Goal: Find specific page/section: Find specific page/section

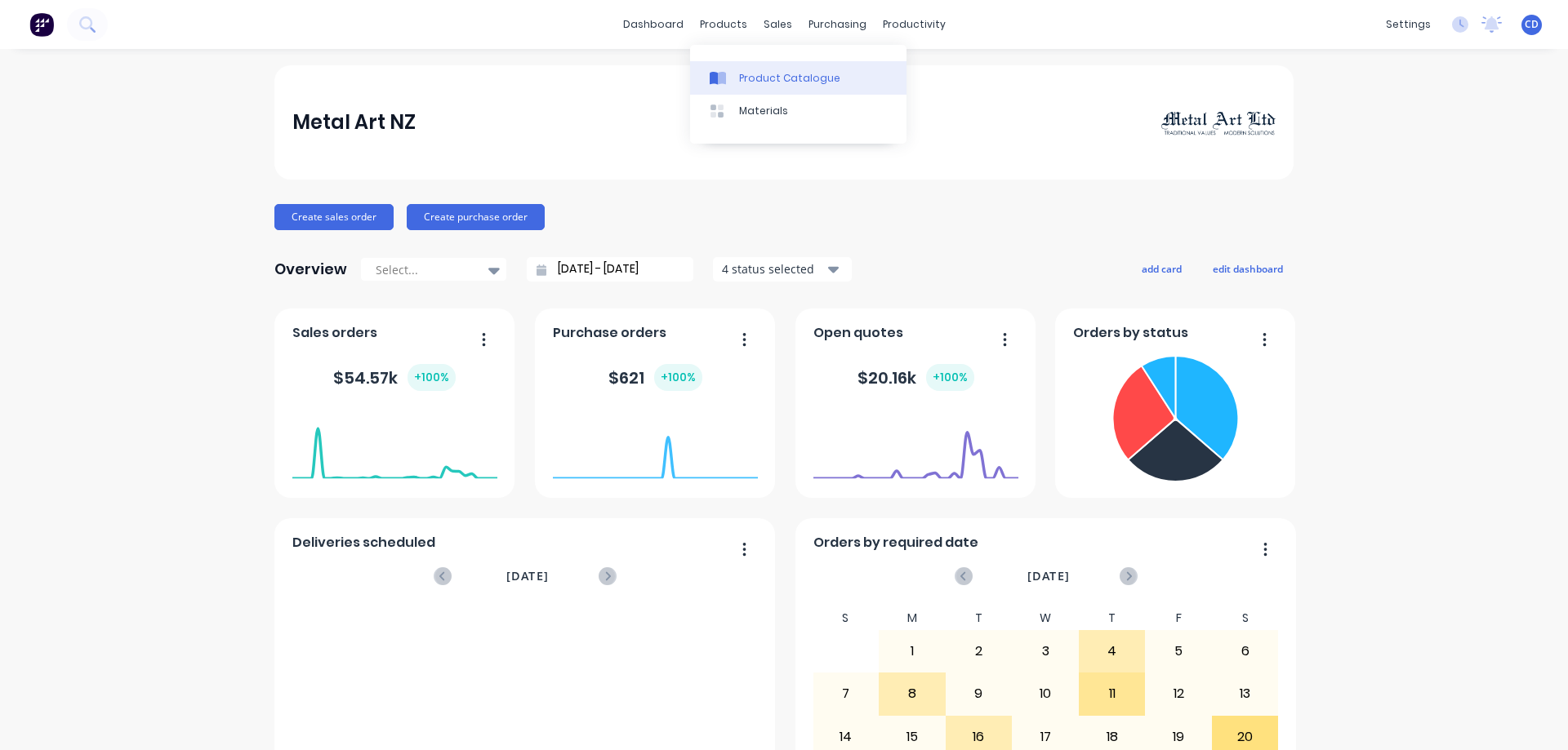
click at [746, 81] on div "Product Catalogue" at bounding box center [789, 78] width 101 height 15
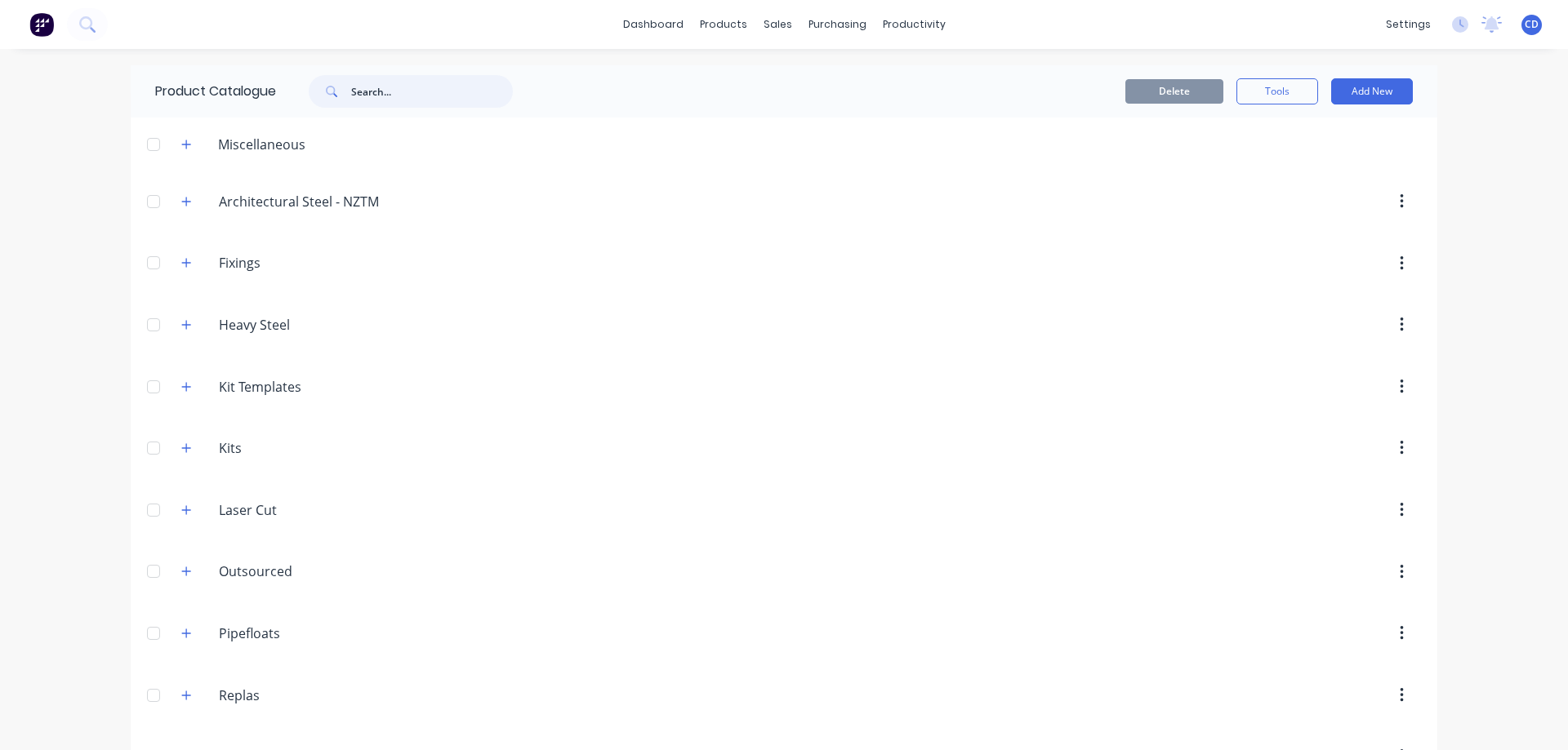
click at [376, 93] on input "text" at bounding box center [431, 91] width 162 height 33
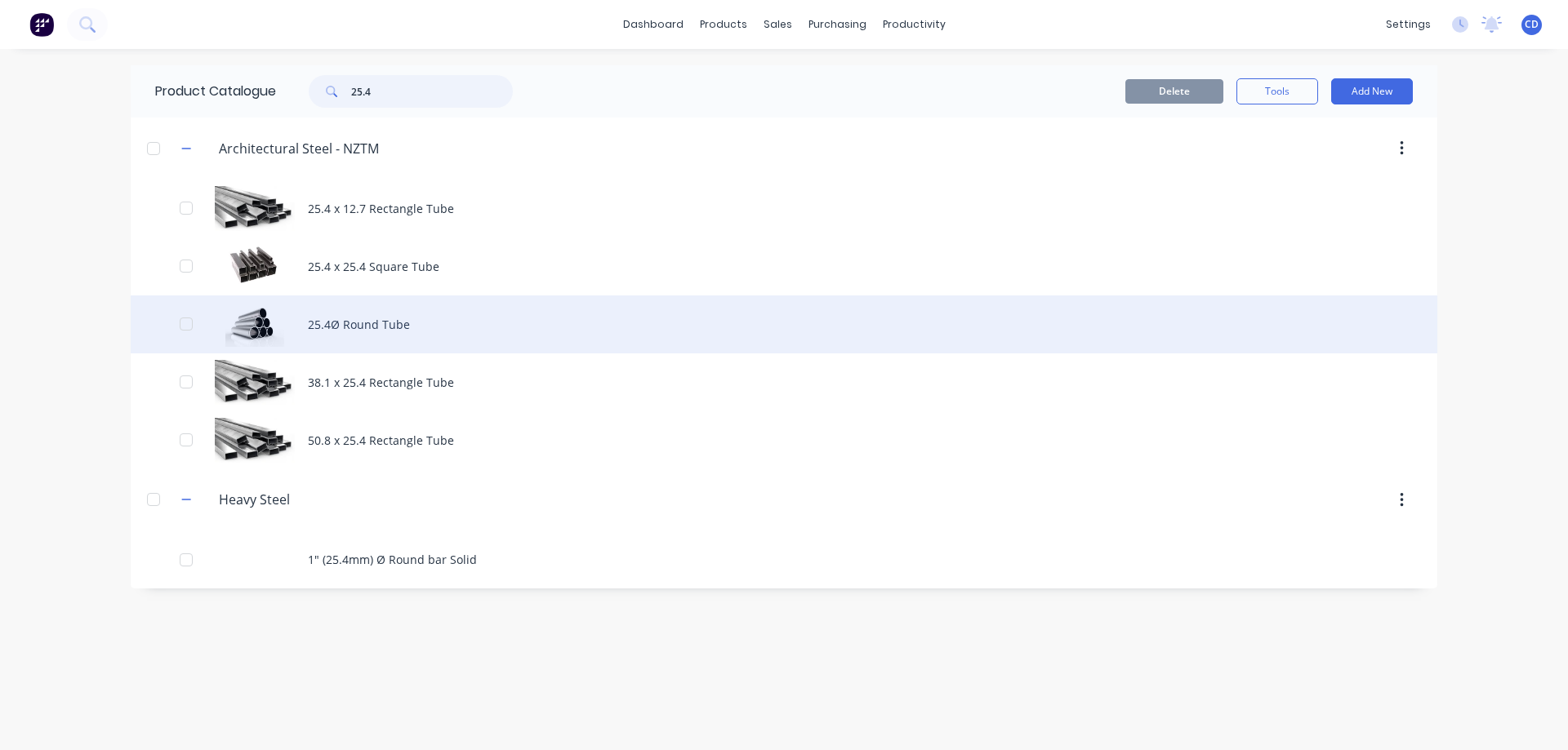
type input "25.4"
click at [368, 323] on div "25.4Ø Round Tube" at bounding box center [784, 324] width 1307 height 58
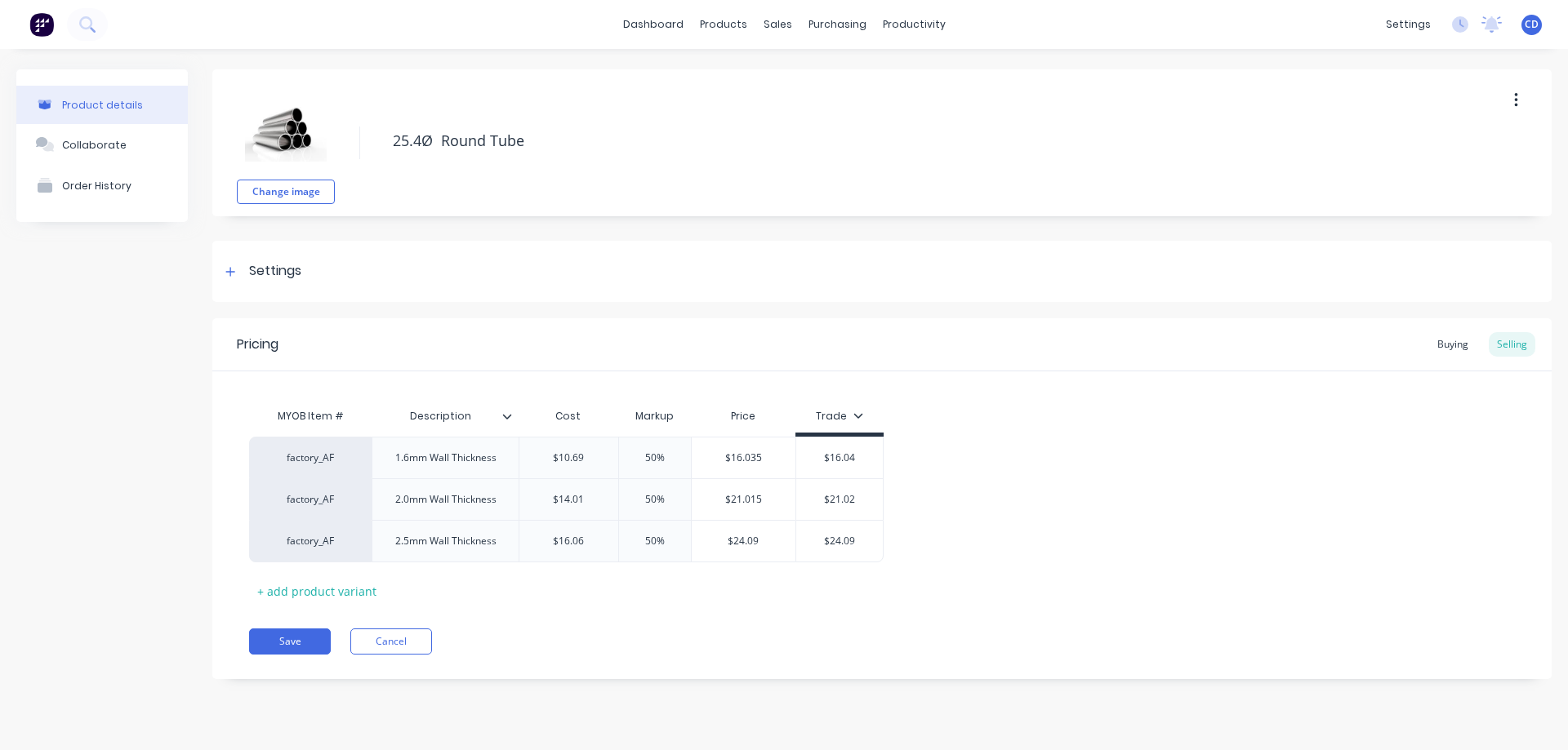
type textarea "x"
